Goal: Browse casually: Explore the website without a specific task or goal

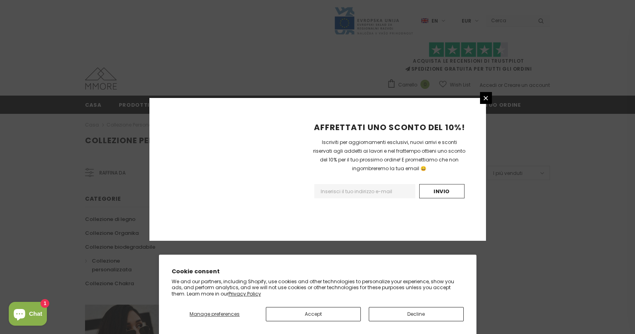
scroll to position [480, 0]
